Goal: Task Accomplishment & Management: Manage account settings

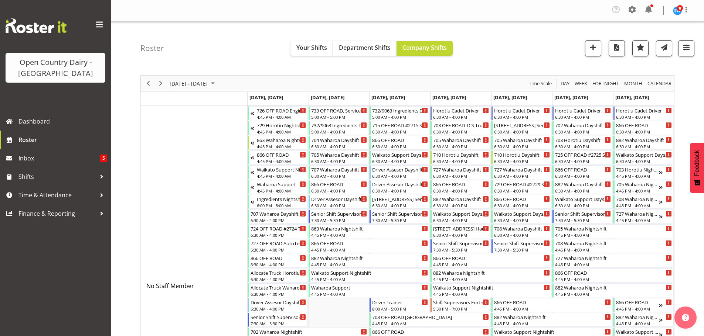
scroll to position [389, 0]
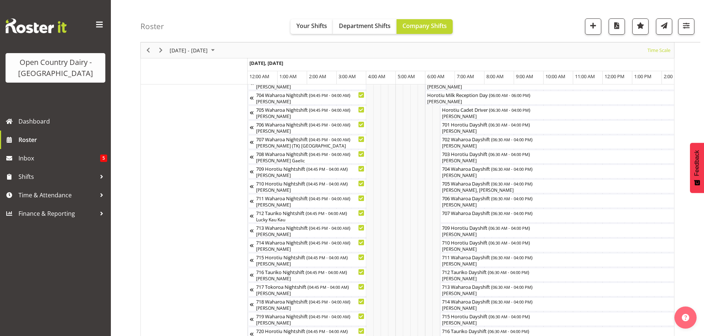
scroll to position [0, 762]
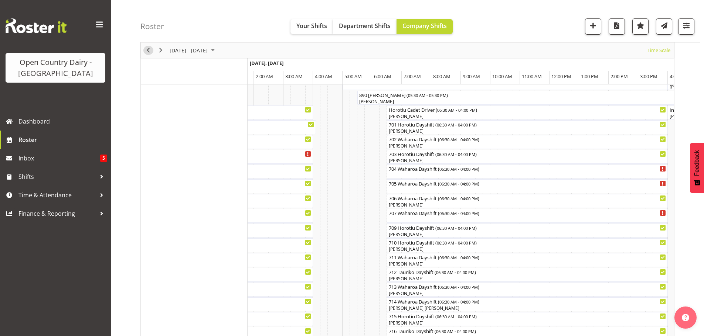
click at [147, 51] on span "Previous" at bounding box center [148, 50] width 9 height 9
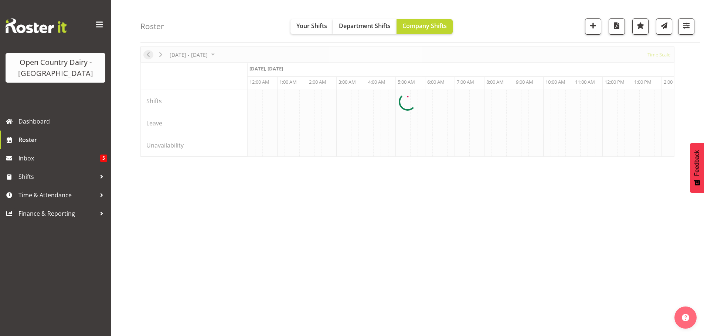
scroll to position [0, 2837]
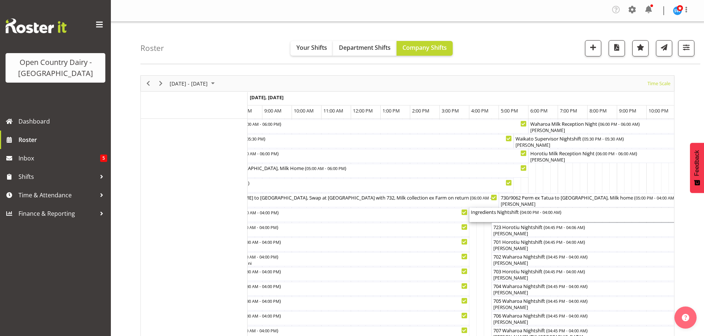
click at [522, 219] on div "Ingredients Nightshift ( 04:00 PM - 04:00 AM )" at bounding box center [647, 215] width 352 height 14
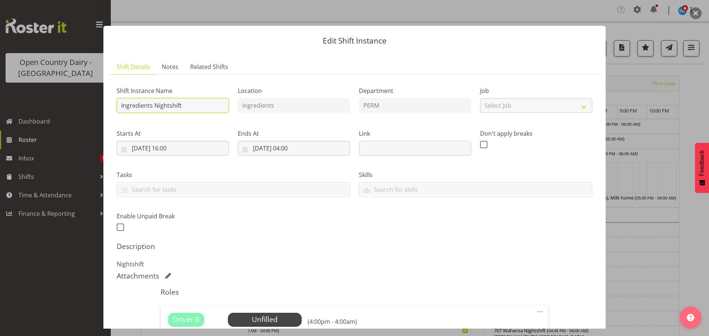
click at [144, 105] on input "Ingredients Nightshift" at bounding box center [173, 105] width 112 height 15
click at [121, 105] on input "Ingredients Nightshift" at bounding box center [173, 105] width 112 height 15
click at [192, 106] on input "Ingredients Nightshift" at bounding box center [173, 105] width 112 height 15
type input "I"
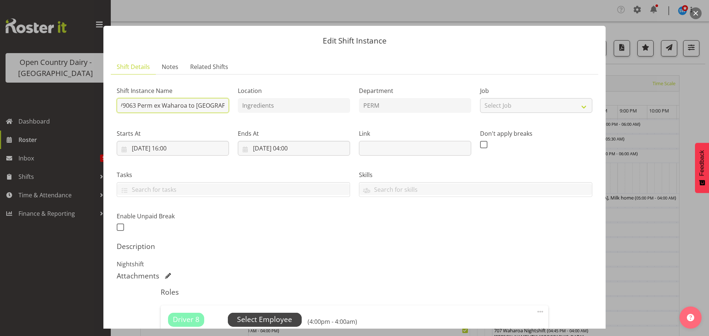
type input "730/9063 Perm ex Waharoa to [GEOGRAPHIC_DATA]"
click at [262, 317] on span "Select Employee" at bounding box center [264, 320] width 55 height 11
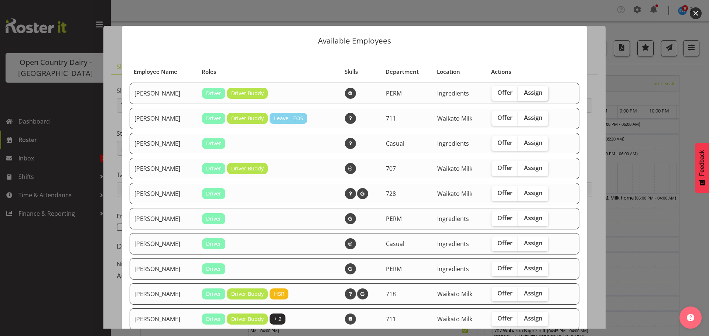
click at [524, 92] on span "Assign" at bounding box center [533, 92] width 18 height 7
click at [523, 92] on input "Assign" at bounding box center [520, 92] width 5 height 5
checkbox input "true"
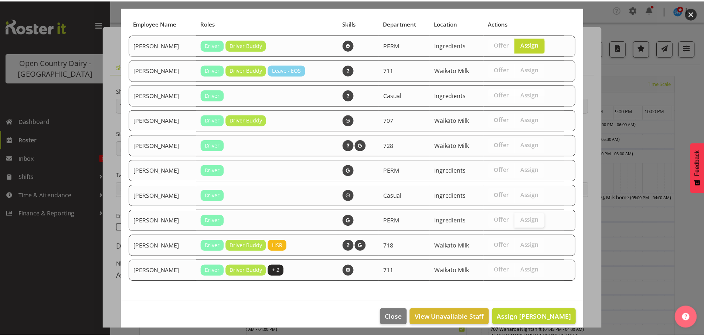
scroll to position [56, 0]
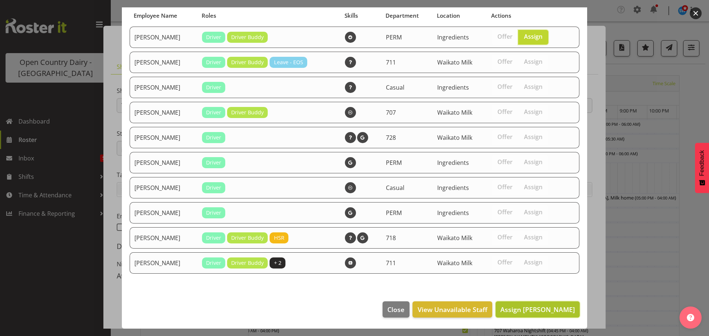
click at [532, 312] on span "Assign [PERSON_NAME]" at bounding box center [537, 309] width 75 height 9
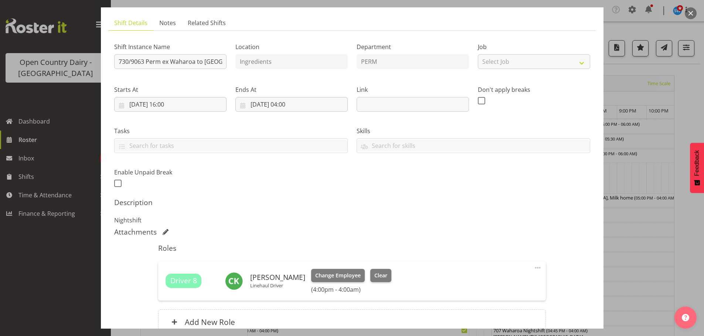
scroll to position [0, 0]
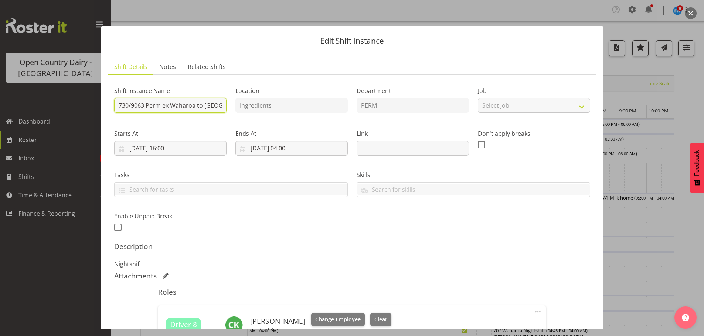
click at [221, 104] on input "730/9063 Perm ex Waharoa to [GEOGRAPHIC_DATA]" at bounding box center [170, 105] width 112 height 15
click at [213, 106] on input "730/9063 Perm ex Waharoa toanui" at bounding box center [170, 105] width 112 height 15
type input "730/9063 Perm ex Waharoa to [GEOGRAPHIC_DATA]"
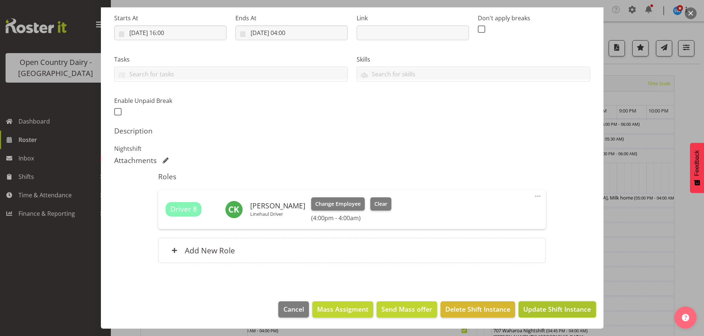
click at [541, 310] on span "Update Shift Instance" at bounding box center [557, 310] width 68 height 10
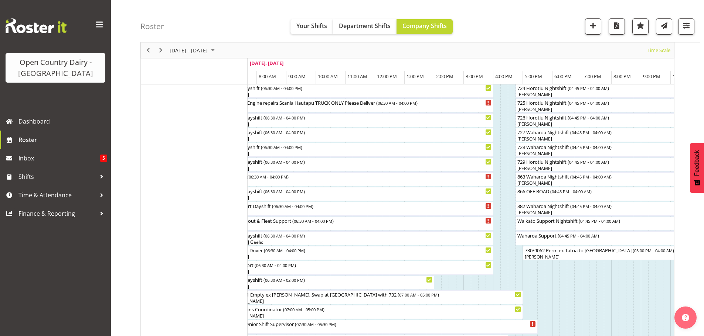
scroll to position [465, 0]
